Goal: Transaction & Acquisition: Purchase product/service

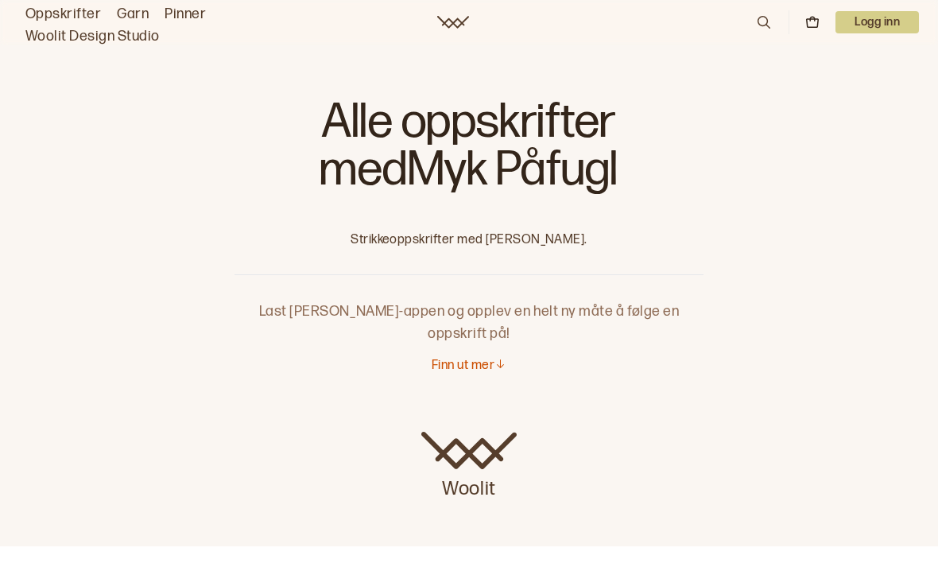
click at [756, 22] on icon at bounding box center [763, 22] width 17 height 17
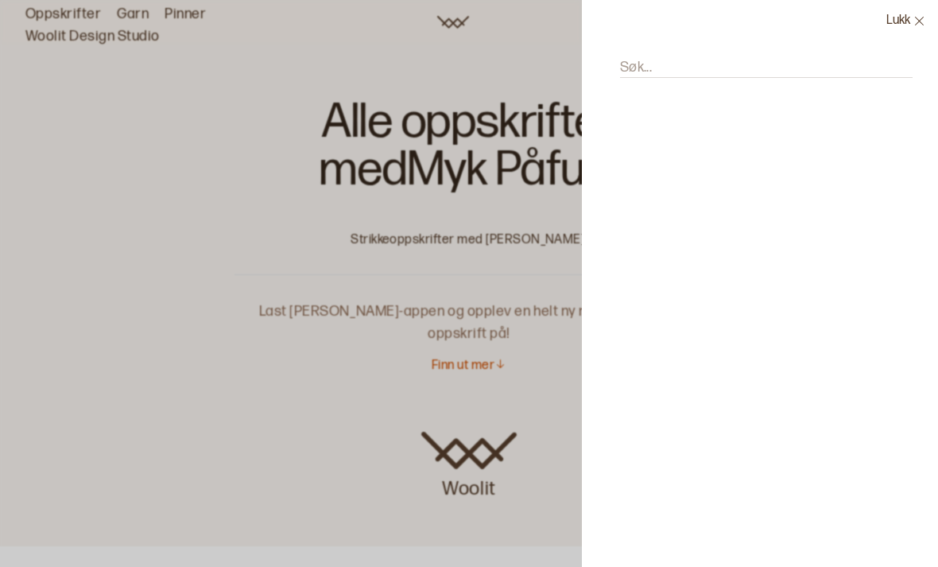
click at [639, 64] on label "Søk..." at bounding box center [636, 67] width 32 height 19
click at [639, 64] on input "Søk..." at bounding box center [766, 68] width 293 height 20
type input "Mohair topp"
click at [922, 23] on icon at bounding box center [919, 21] width 9 height 9
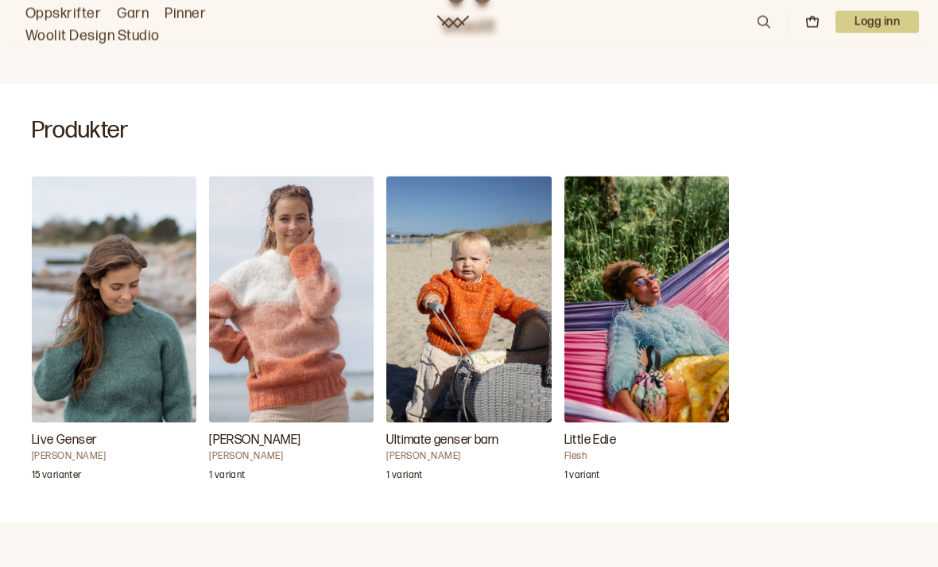
scroll to position [492, 0]
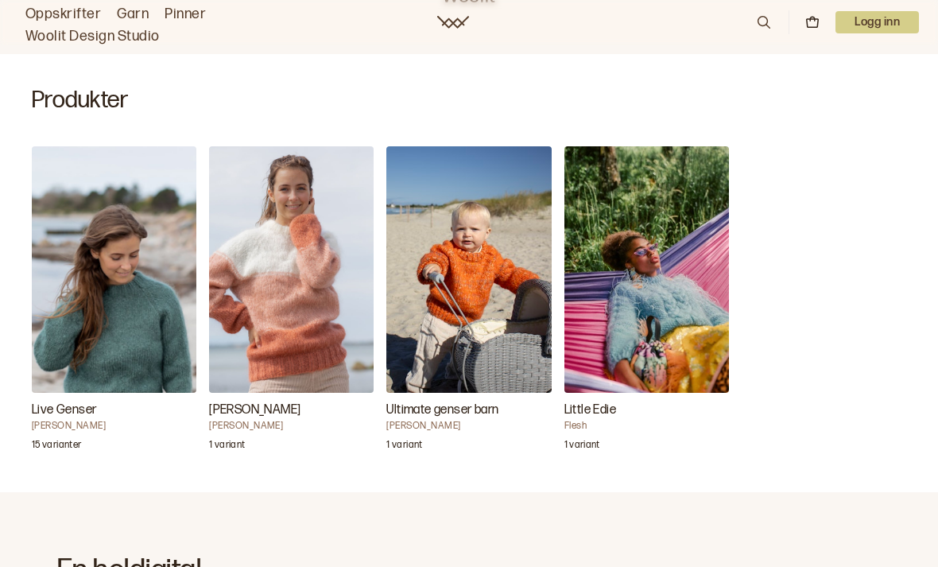
click at [522, 309] on img "Ultimate genser barn" at bounding box center [468, 269] width 165 height 247
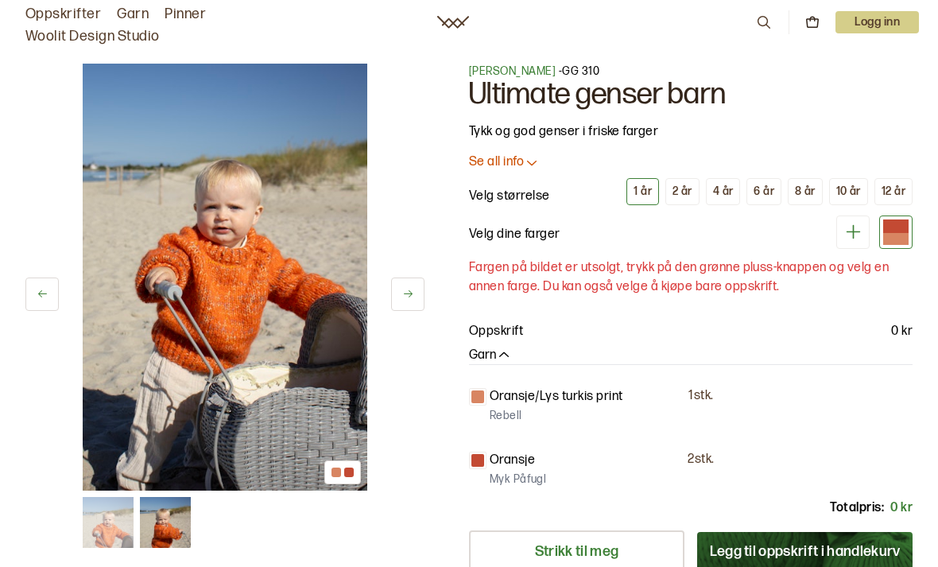
click at [721, 190] on div "4 år" at bounding box center [723, 191] width 21 height 14
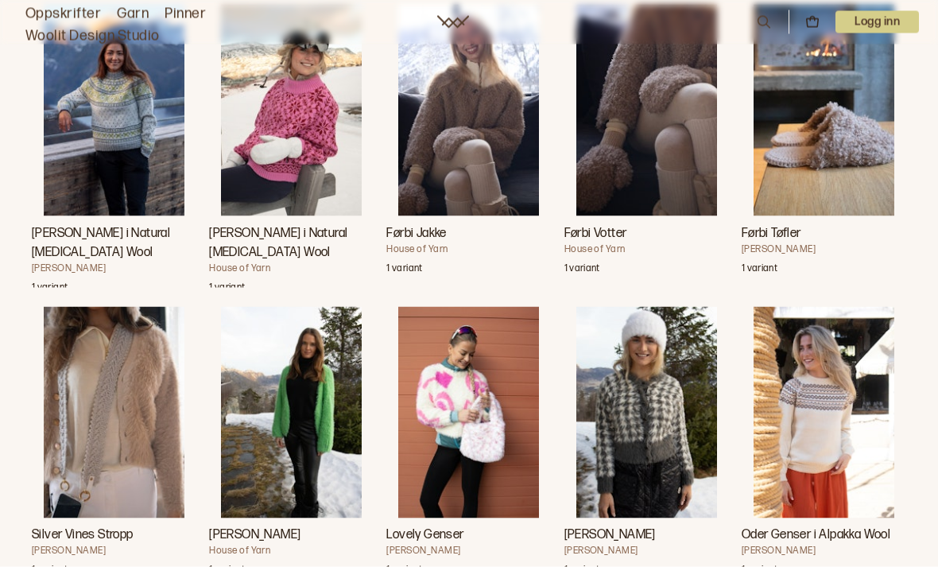
scroll to position [6543, 0]
click at [490, 390] on img "Lovely Genser" at bounding box center [468, 412] width 141 height 212
